Goal: Transaction & Acquisition: Purchase product/service

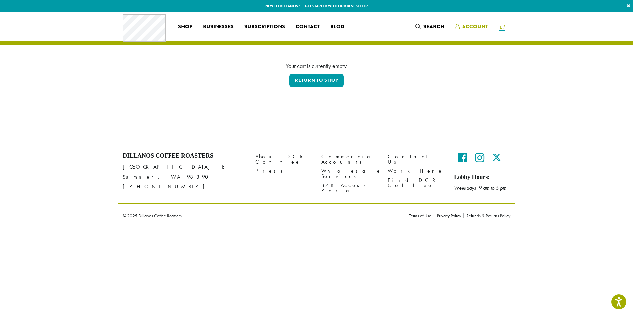
click at [472, 26] on span "Account" at bounding box center [475, 27] width 26 height 8
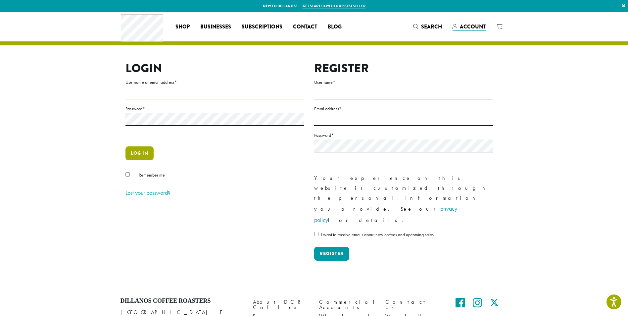
type input "**********"
click at [140, 151] on button "Log in" at bounding box center [139, 153] width 28 height 14
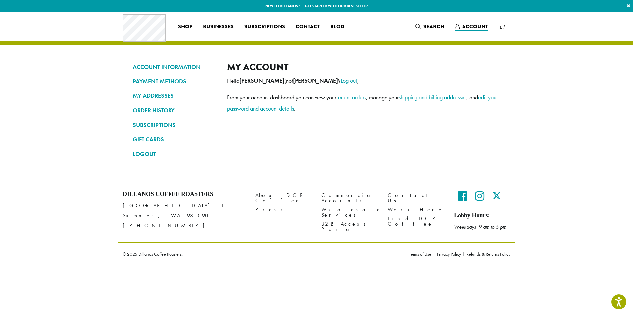
click at [156, 113] on link "ORDER HISTORY" at bounding box center [175, 110] width 84 height 11
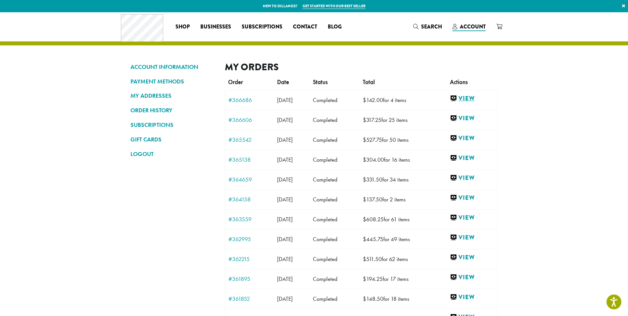
click at [474, 98] on link "View" at bounding box center [472, 98] width 44 height 8
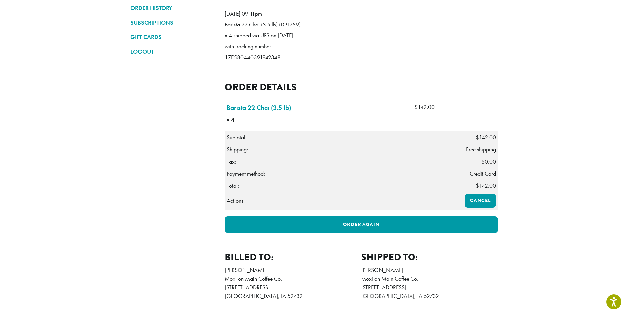
scroll to position [17, 0]
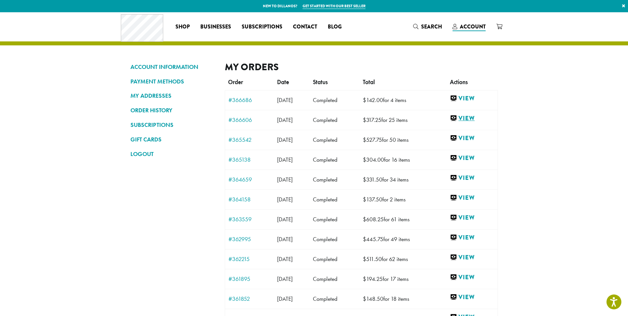
click at [475, 118] on link "View" at bounding box center [472, 118] width 44 height 8
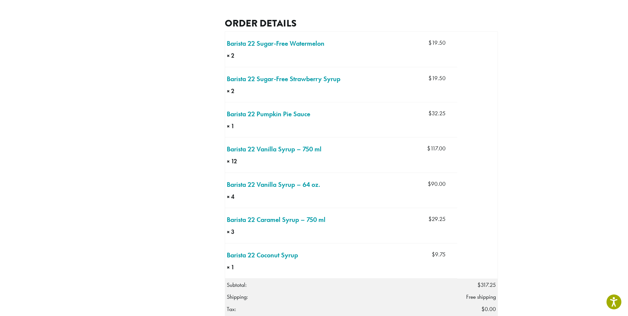
scroll to position [66, 0]
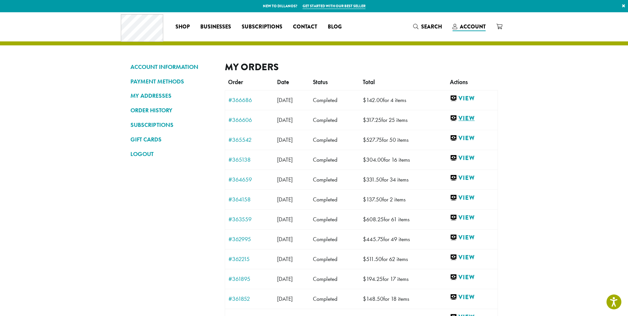
click at [473, 115] on link "View" at bounding box center [472, 118] width 44 height 8
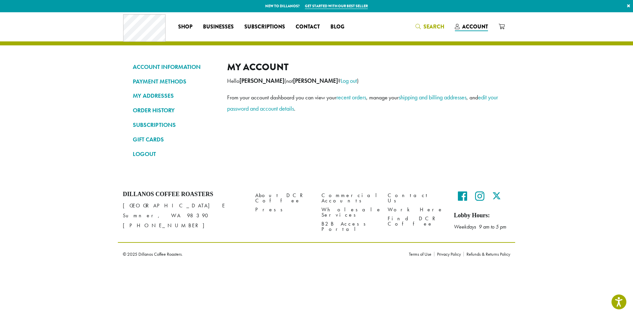
click at [426, 27] on span "Search" at bounding box center [433, 27] width 21 height 8
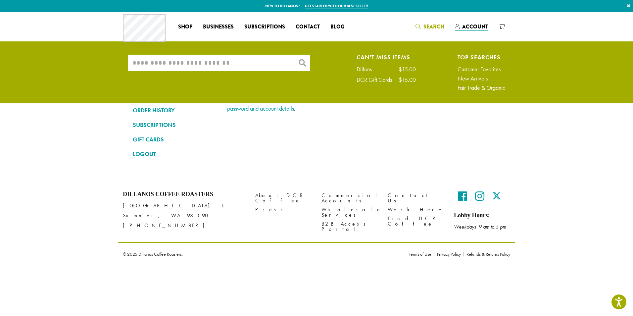
click at [223, 61] on input "What are you searching for?" at bounding box center [219, 63] width 182 height 17
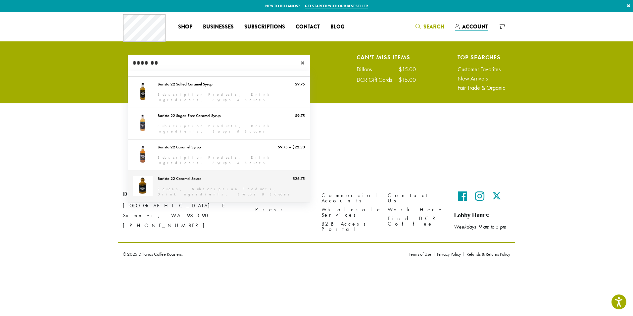
type input "*******"
click at [185, 186] on link "Barista 22 Caramel Sauce" at bounding box center [219, 186] width 182 height 31
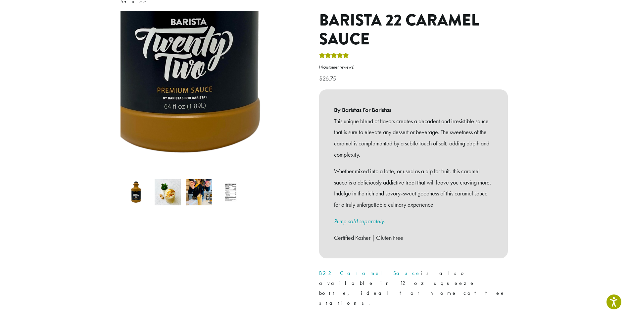
scroll to position [33, 0]
